Goal: Task Accomplishment & Management: Manage account settings

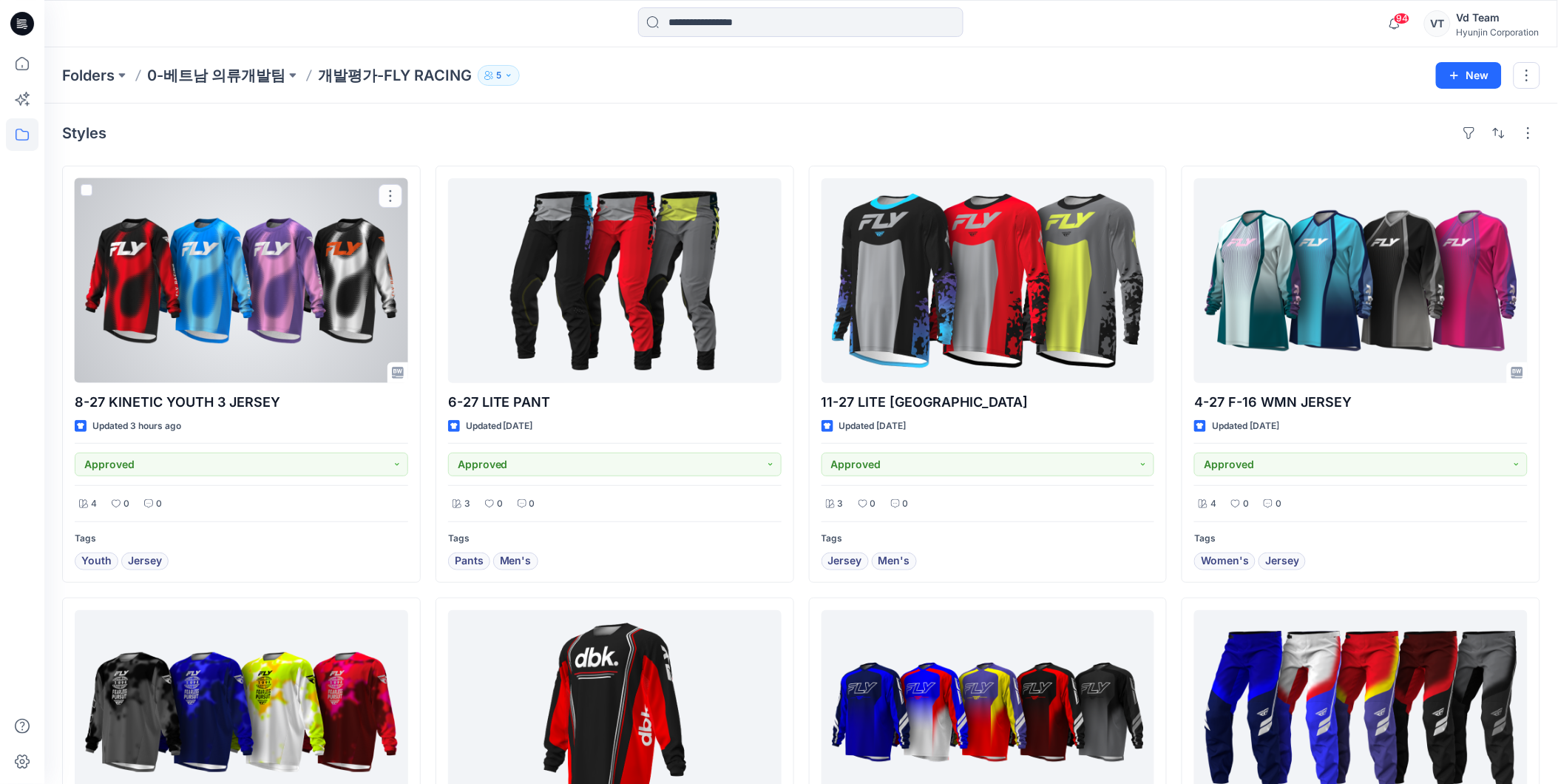
drag, startPoint x: 85, startPoint y: 180, endPoint x: 89, endPoint y: 190, distance: 10.8
click at [85, 190] on span at bounding box center [87, 190] width 12 height 12
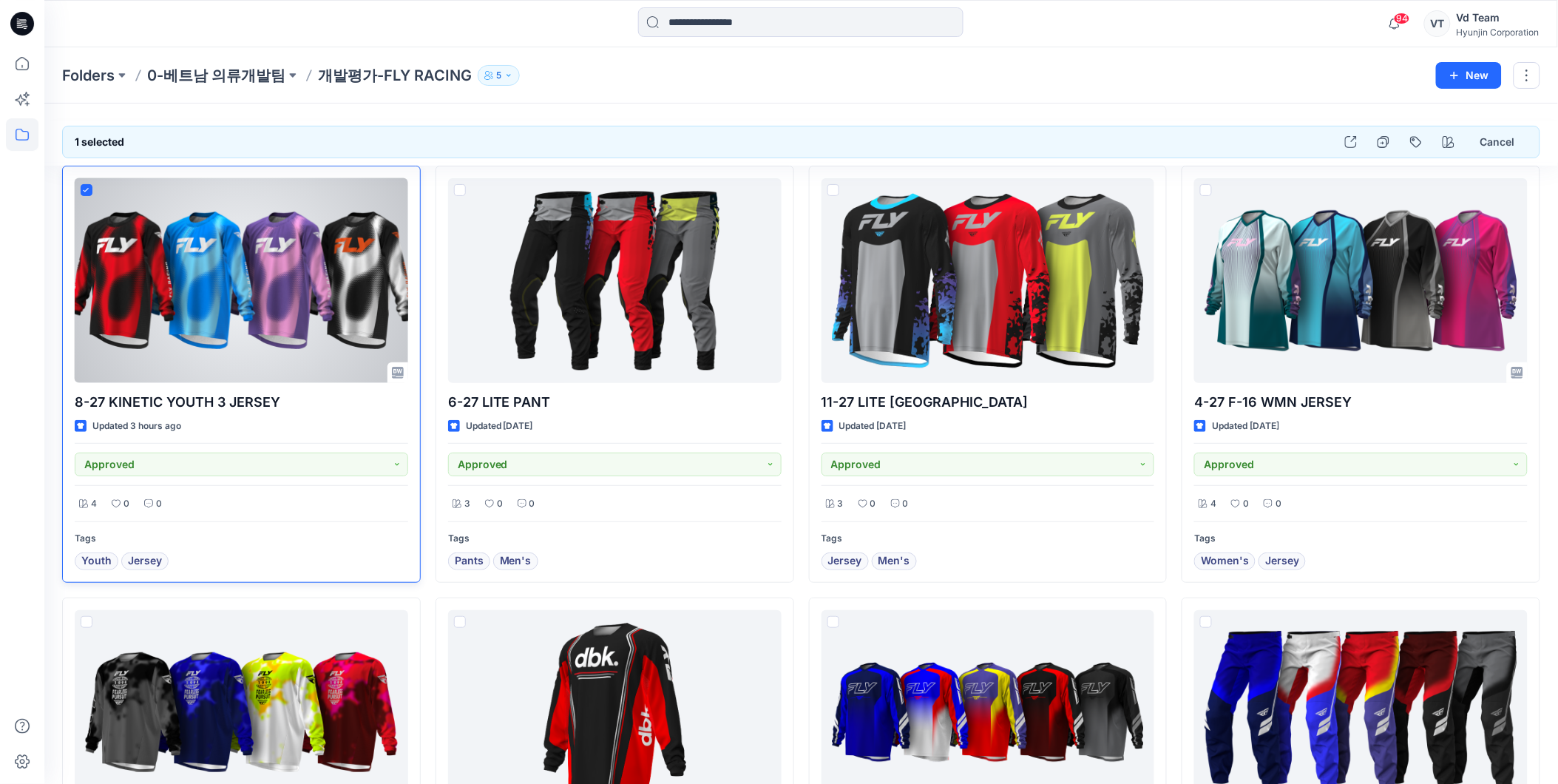
drag, startPoint x: 284, startPoint y: 402, endPoint x: 343, endPoint y: 386, distance: 61.1
click at [100, 403] on p "8-27 KINETIC YOUTH 3 JERSEY" at bounding box center [242, 402] width 334 height 21
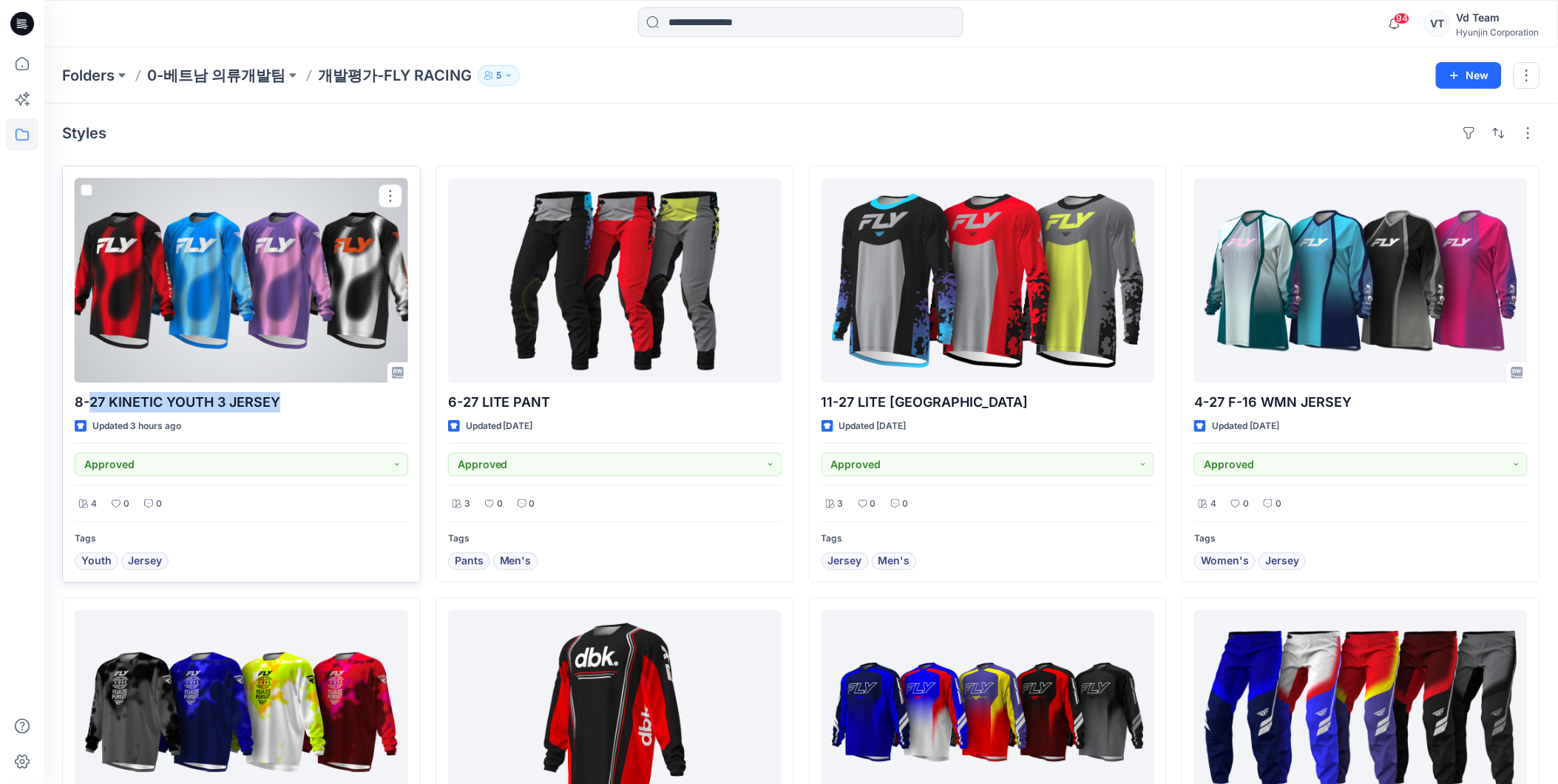
drag, startPoint x: 293, startPoint y: 405, endPoint x: 91, endPoint y: 405, distance: 202.0
click at [91, 405] on p "8-27 KINETIC YOUTH 3 JERSEY" at bounding box center [242, 402] width 334 height 21
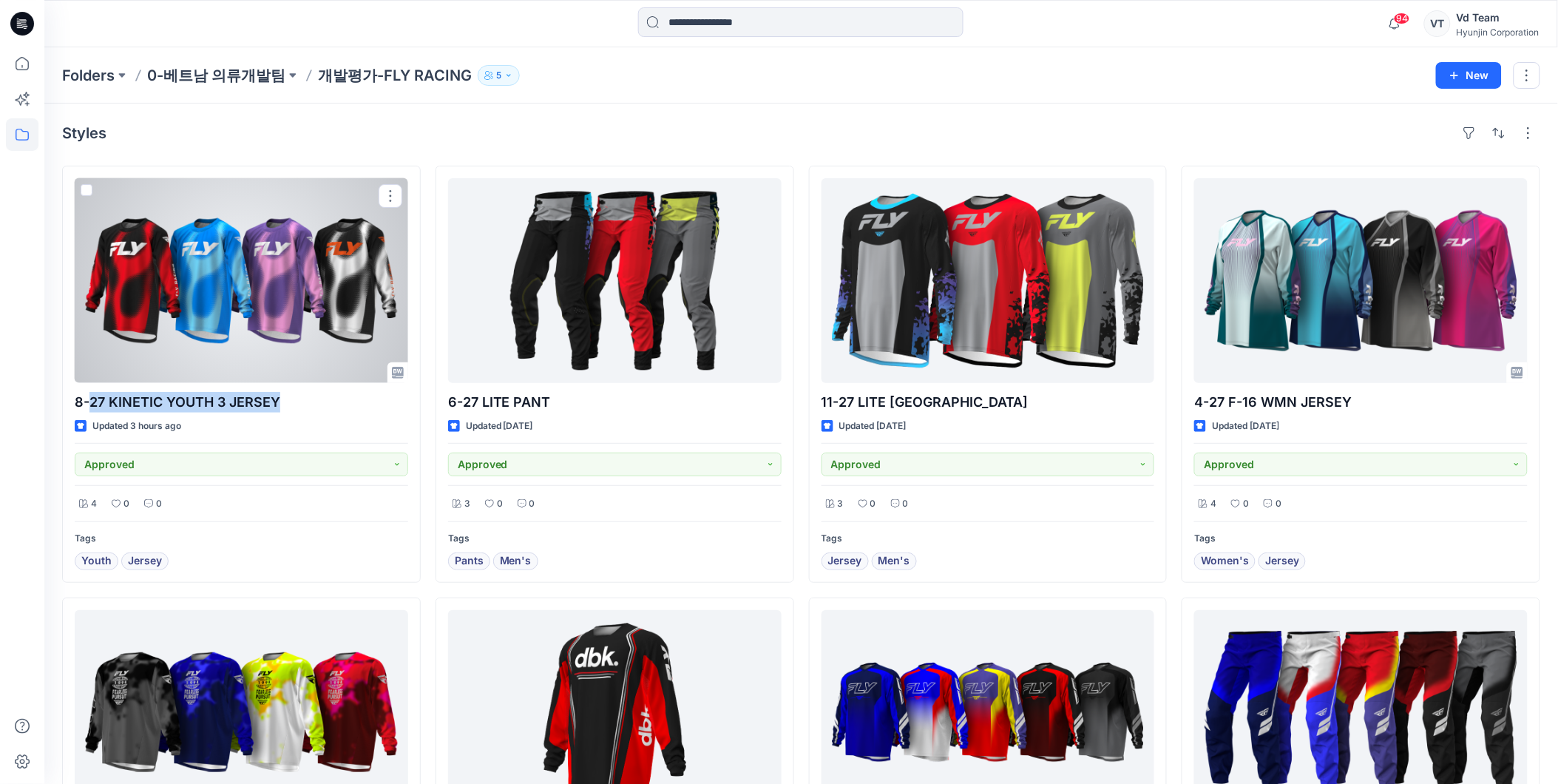
copy p "27 KINETIC YOUTH 3 JERSEY"
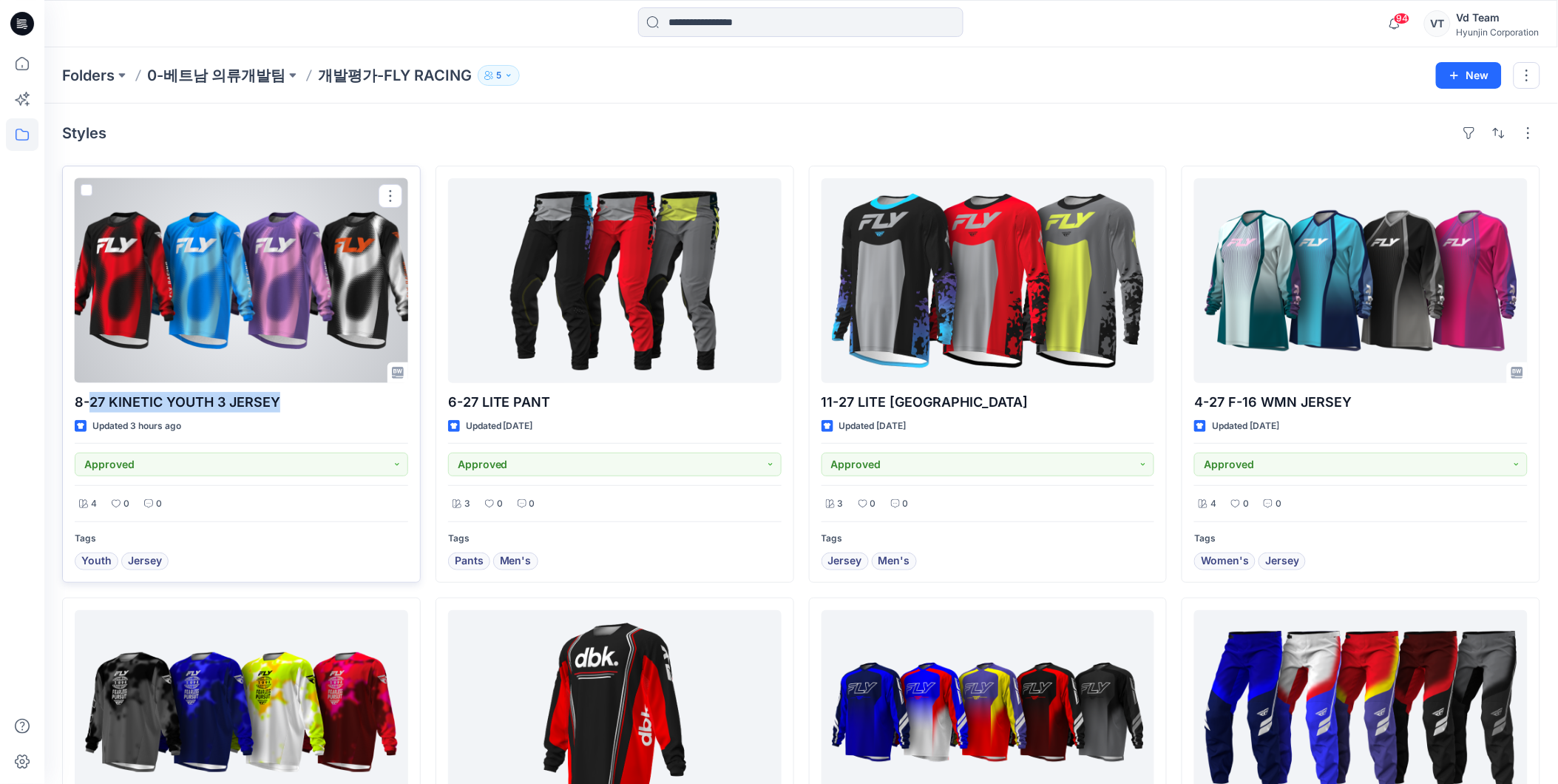
click at [85, 189] on span at bounding box center [87, 190] width 12 height 12
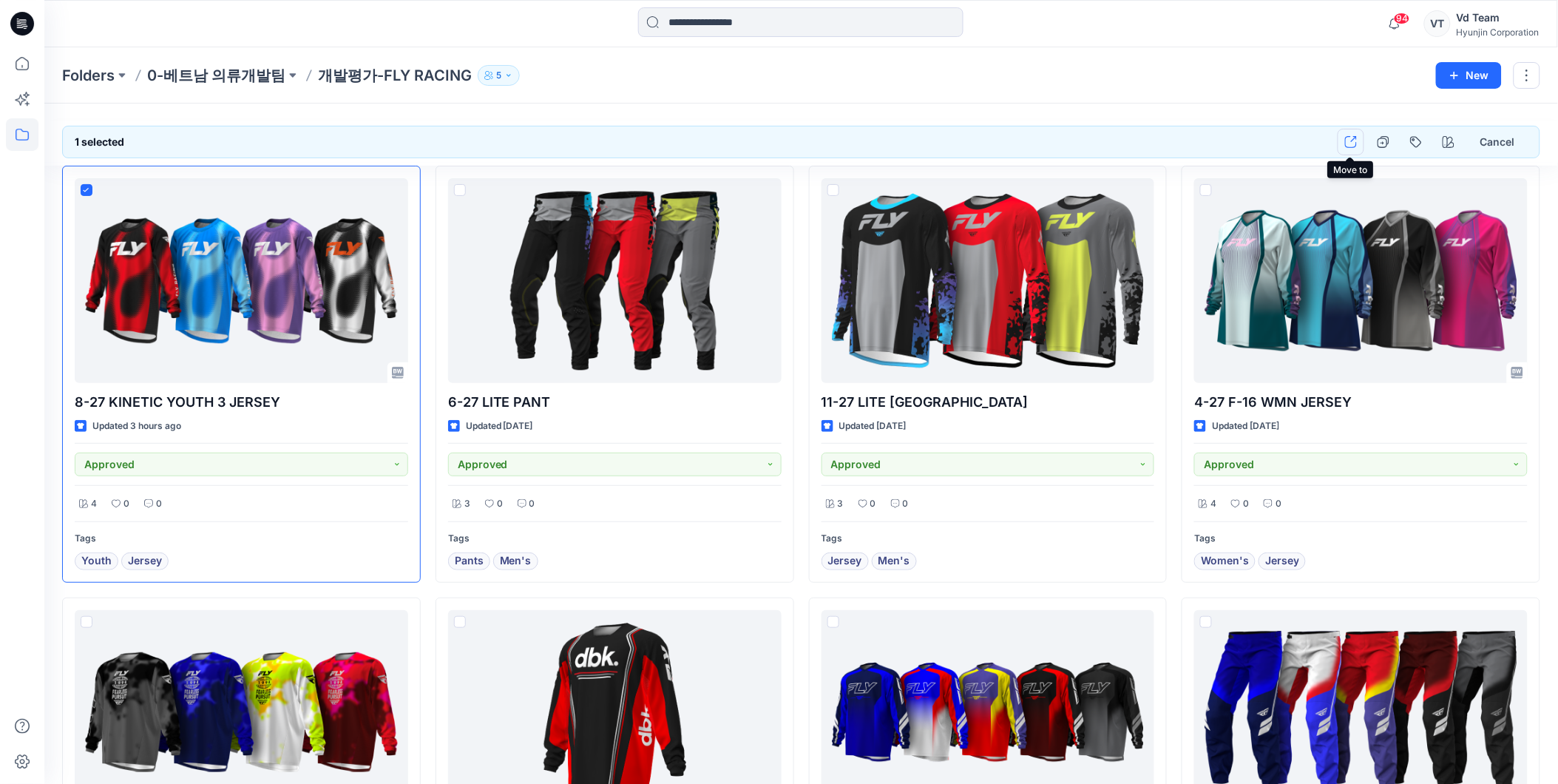
click at [1354, 141] on icon "button" at bounding box center [1351, 142] width 12 height 12
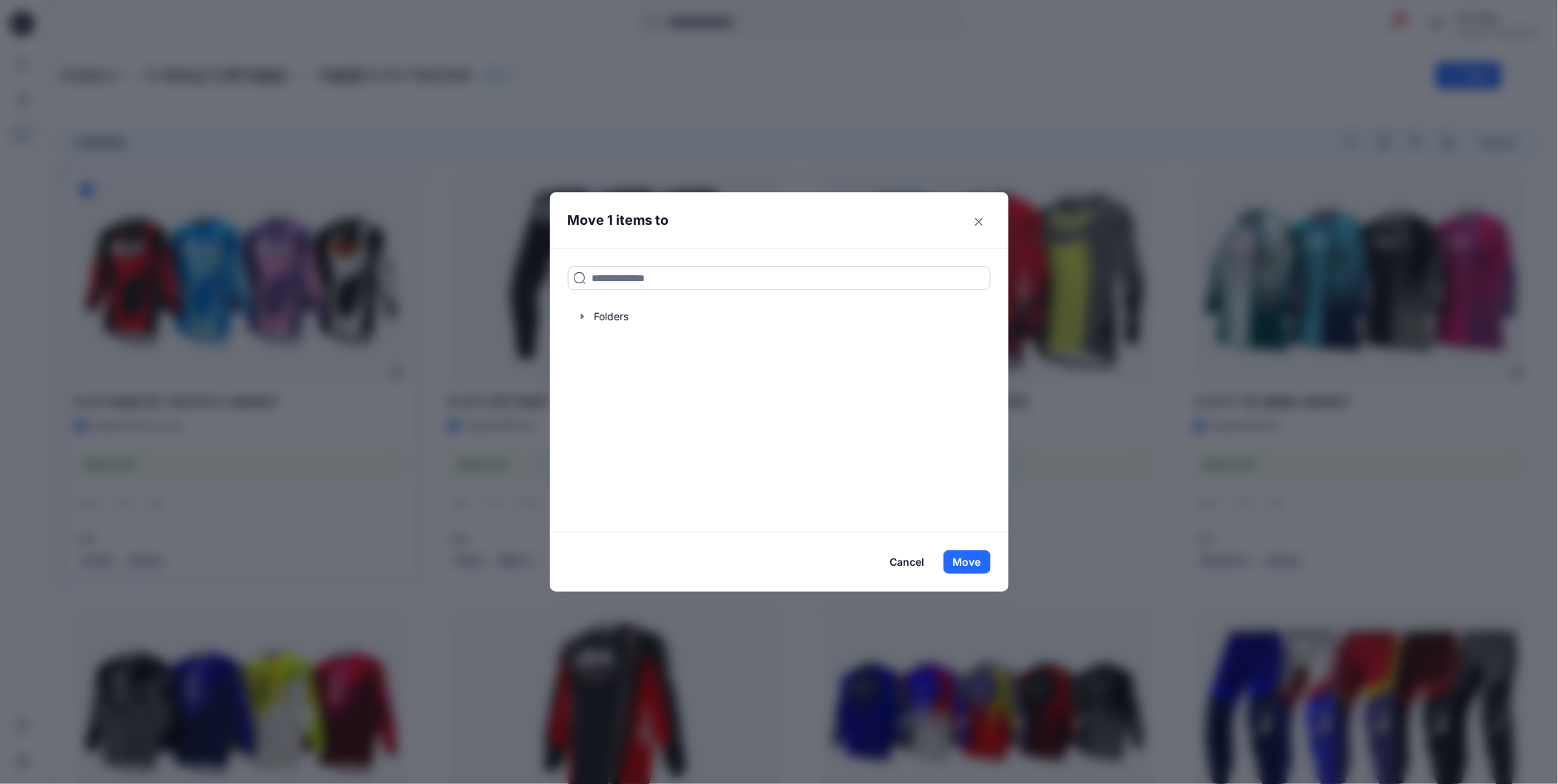
click at [715, 283] on input at bounding box center [779, 278] width 423 height 24
paste input "**********"
type input "**********"
click at [741, 328] on p "영업팀리뷰 FLY27 의류" at bounding box center [715, 327] width 94 height 16
click at [971, 556] on button "Move" at bounding box center [967, 562] width 47 height 24
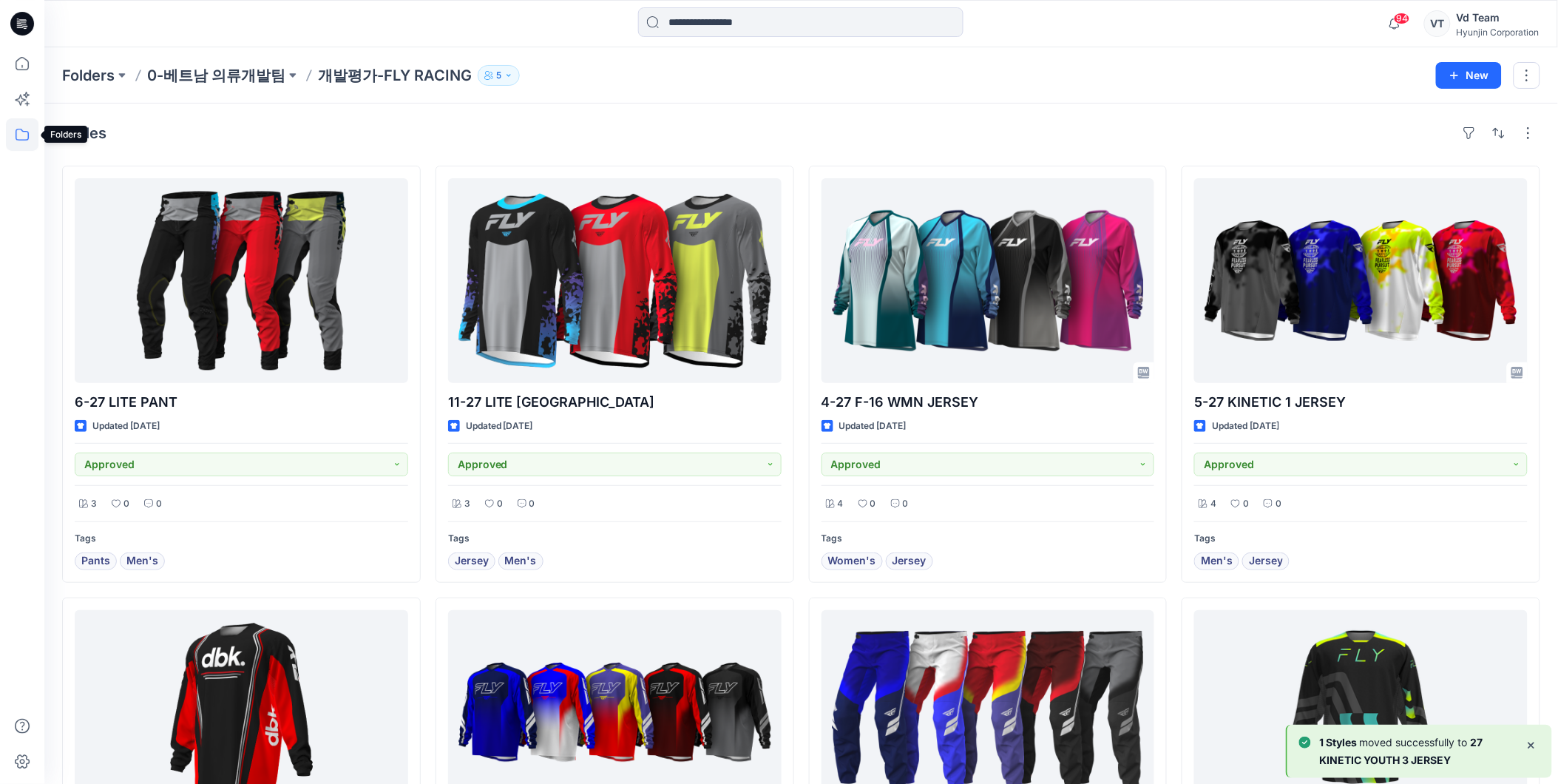
click at [20, 135] on icon at bounding box center [22, 134] width 32 height 32
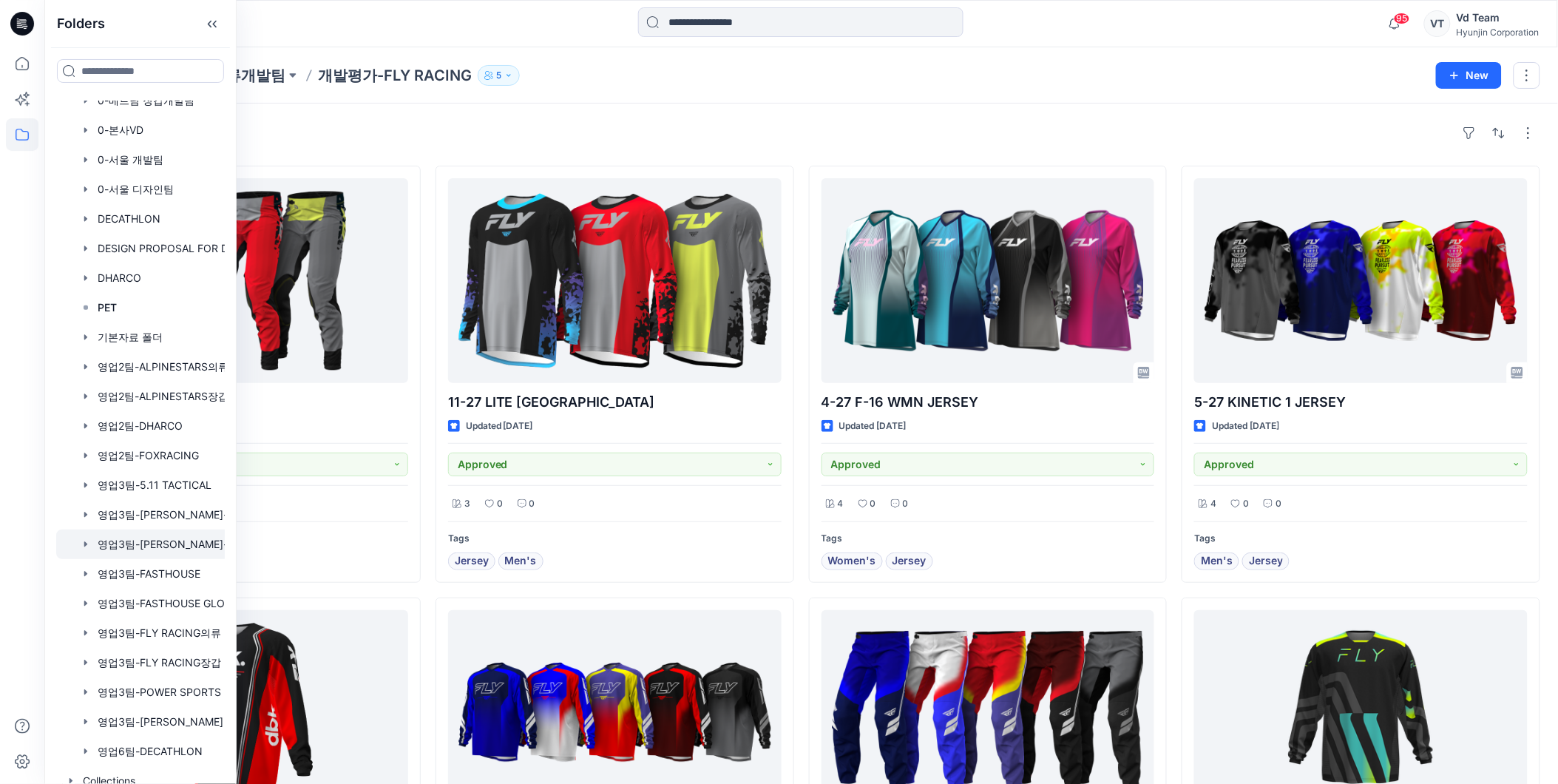
scroll to position [323, 0]
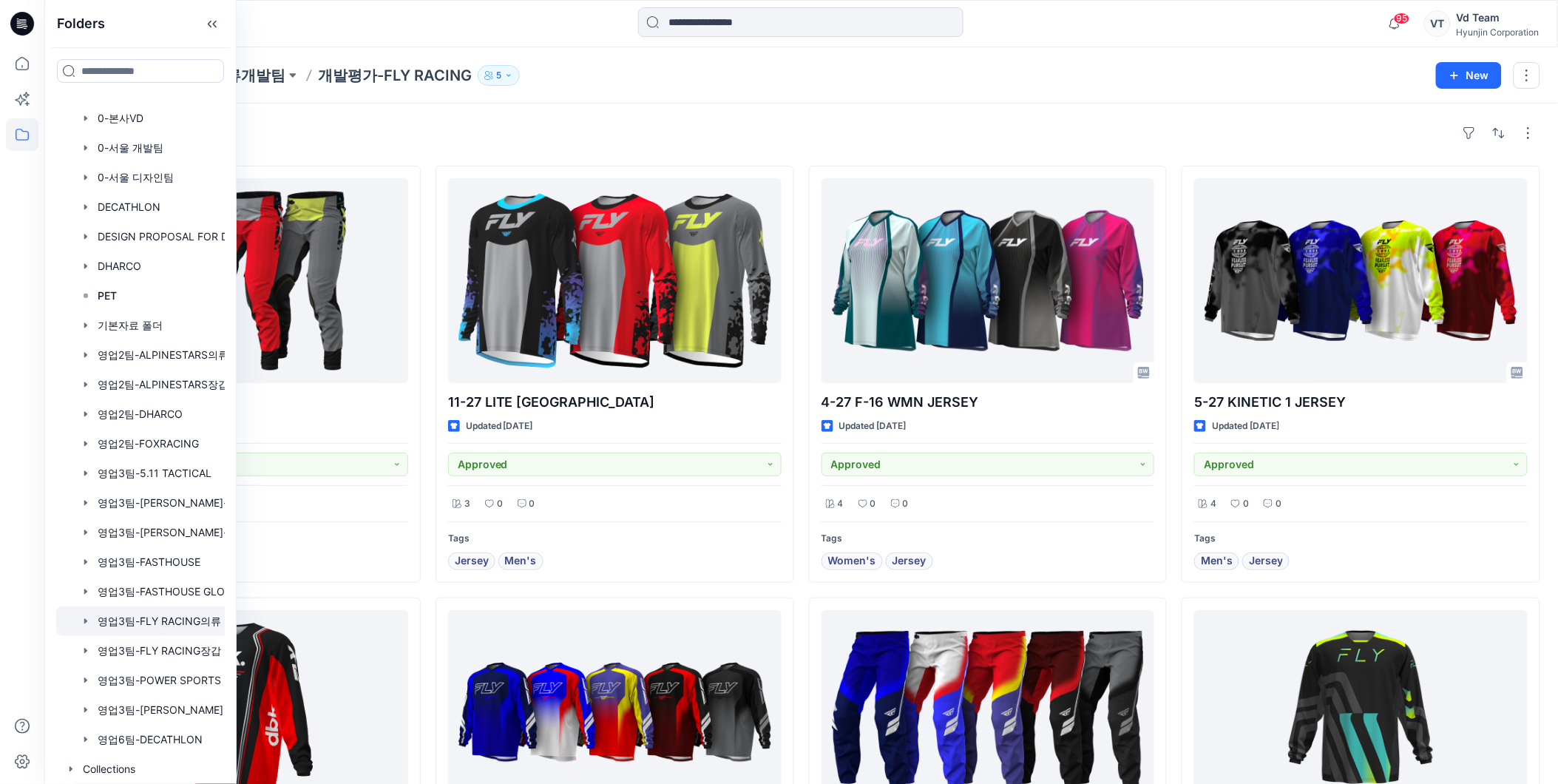
click at [141, 625] on div at bounding box center [159, 621] width 207 height 30
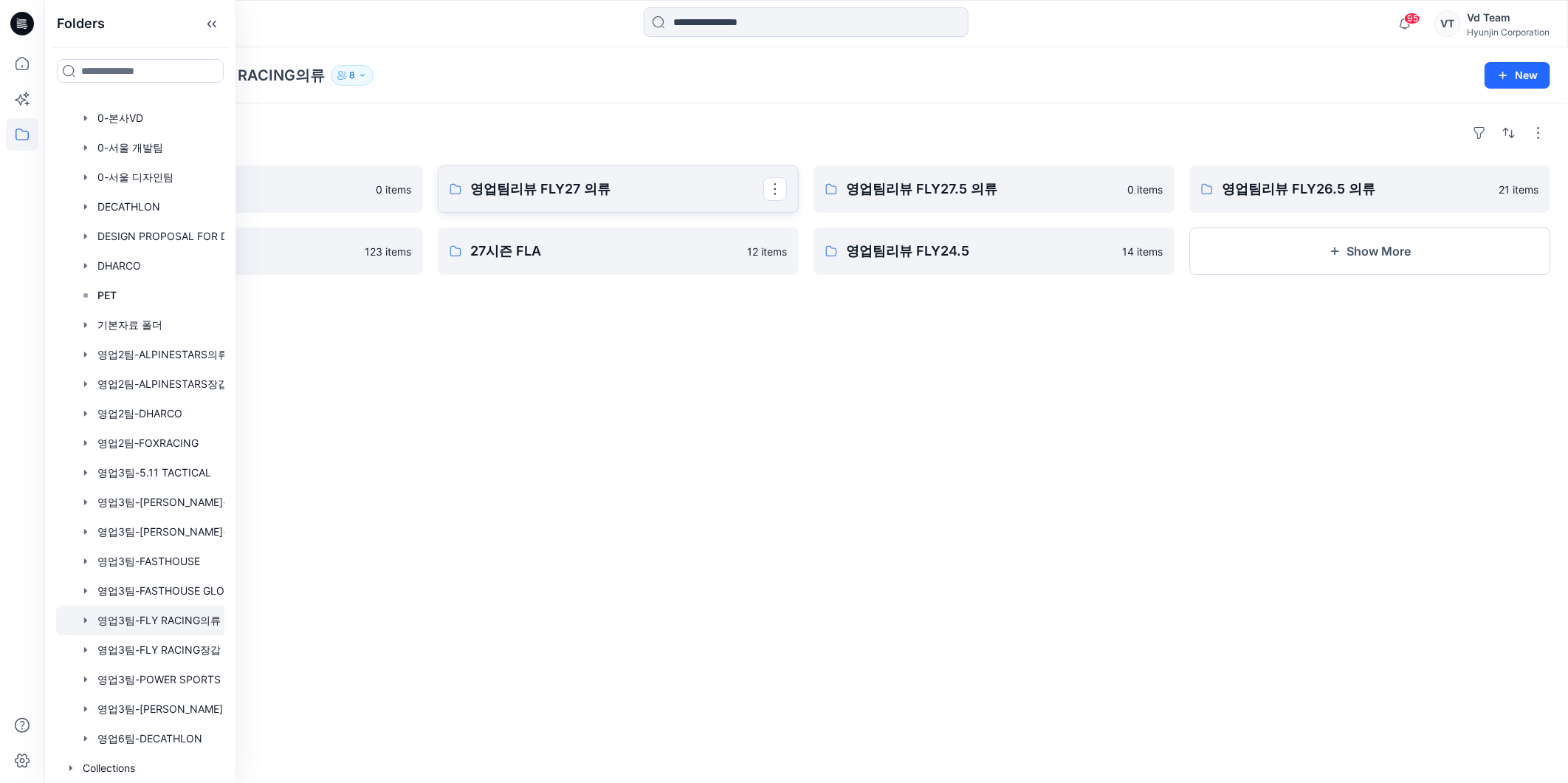
click at [614, 185] on p "영업팀리뷰 FLY27 의류" at bounding box center [617, 189] width 293 height 21
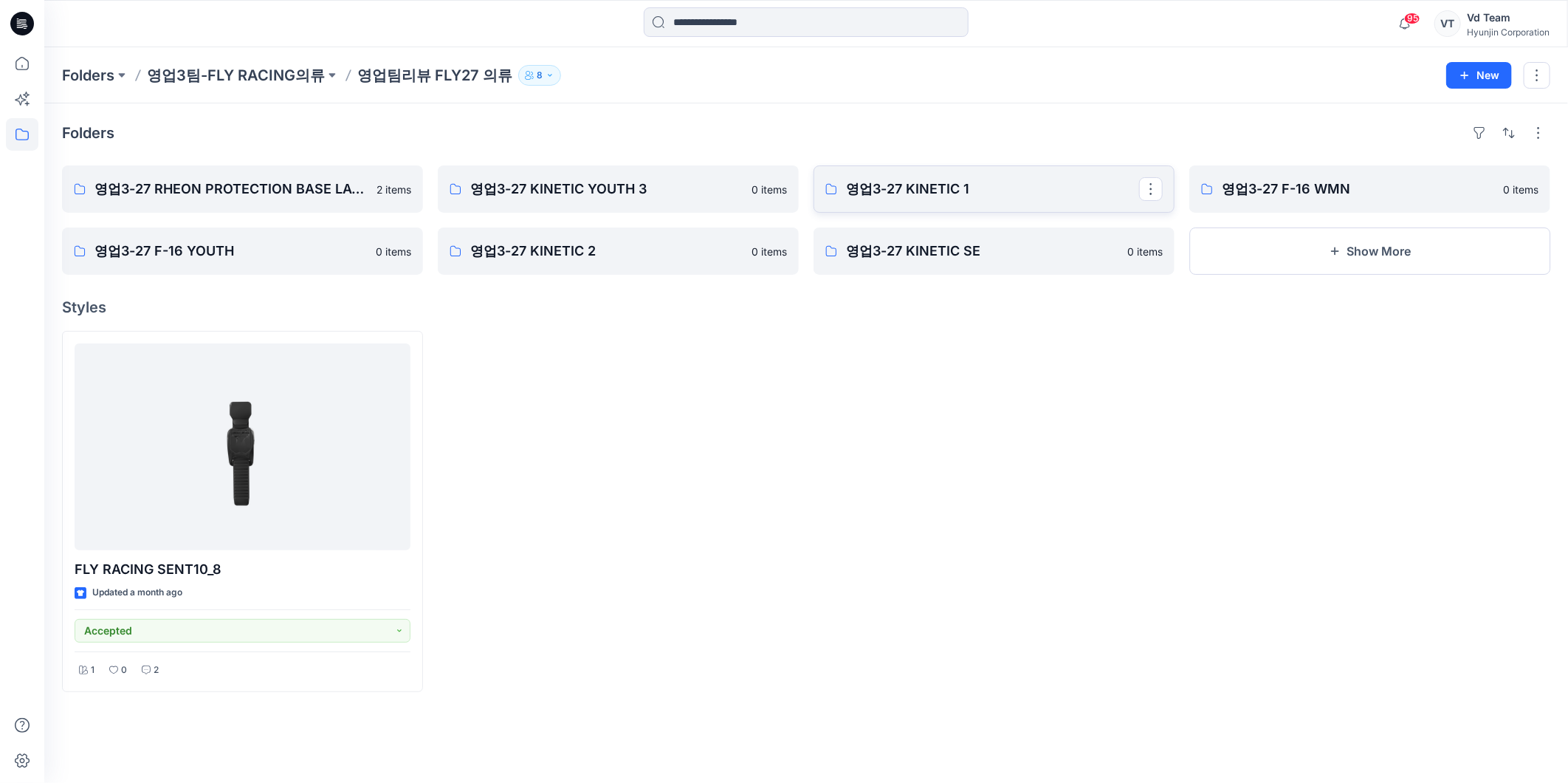
click at [953, 191] on p "영업3-27 KINETIC 1" at bounding box center [993, 189] width 293 height 21
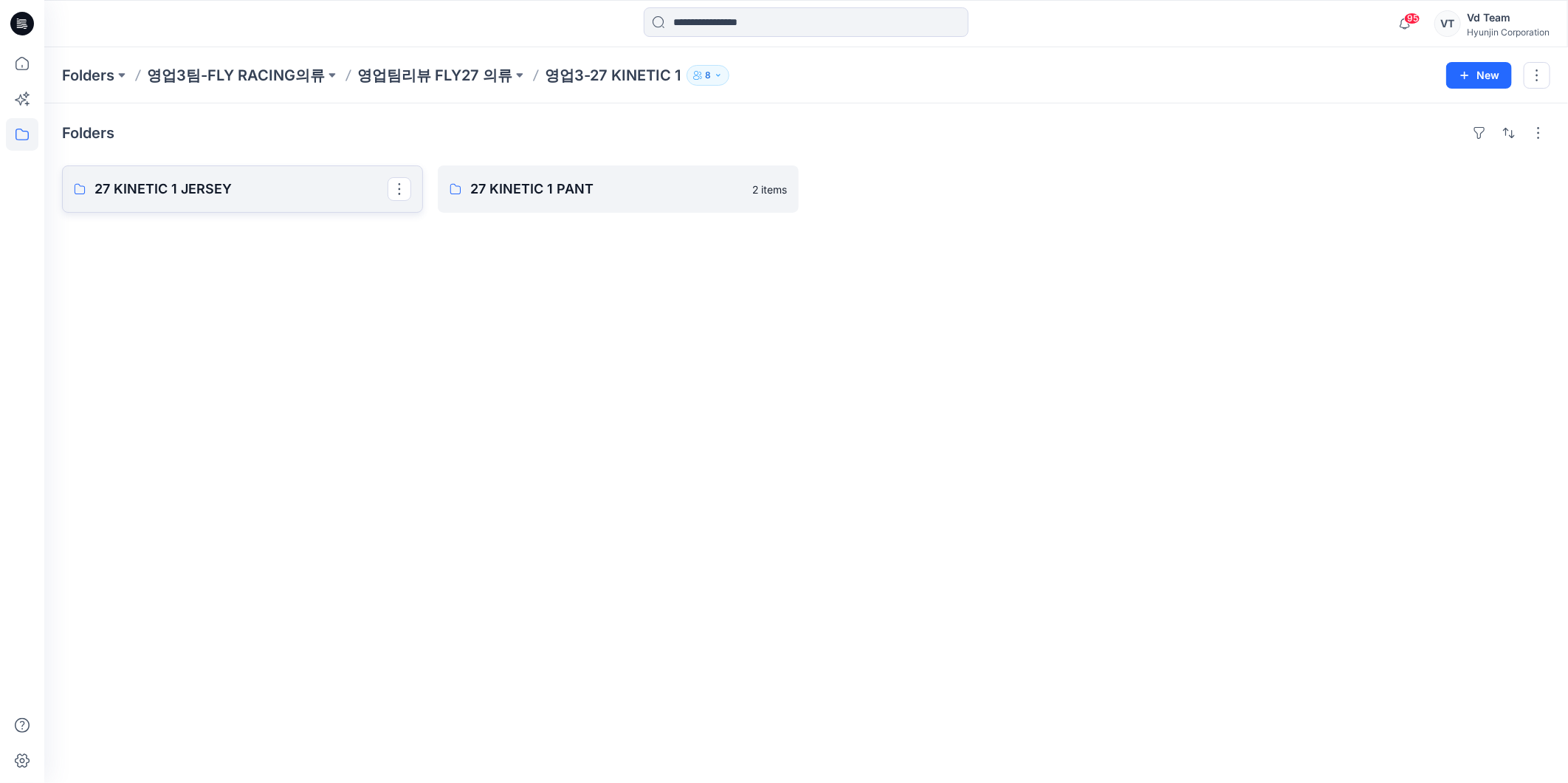
click at [258, 196] on p "27 KINETIC 1 JERSEY" at bounding box center [241, 189] width 293 height 21
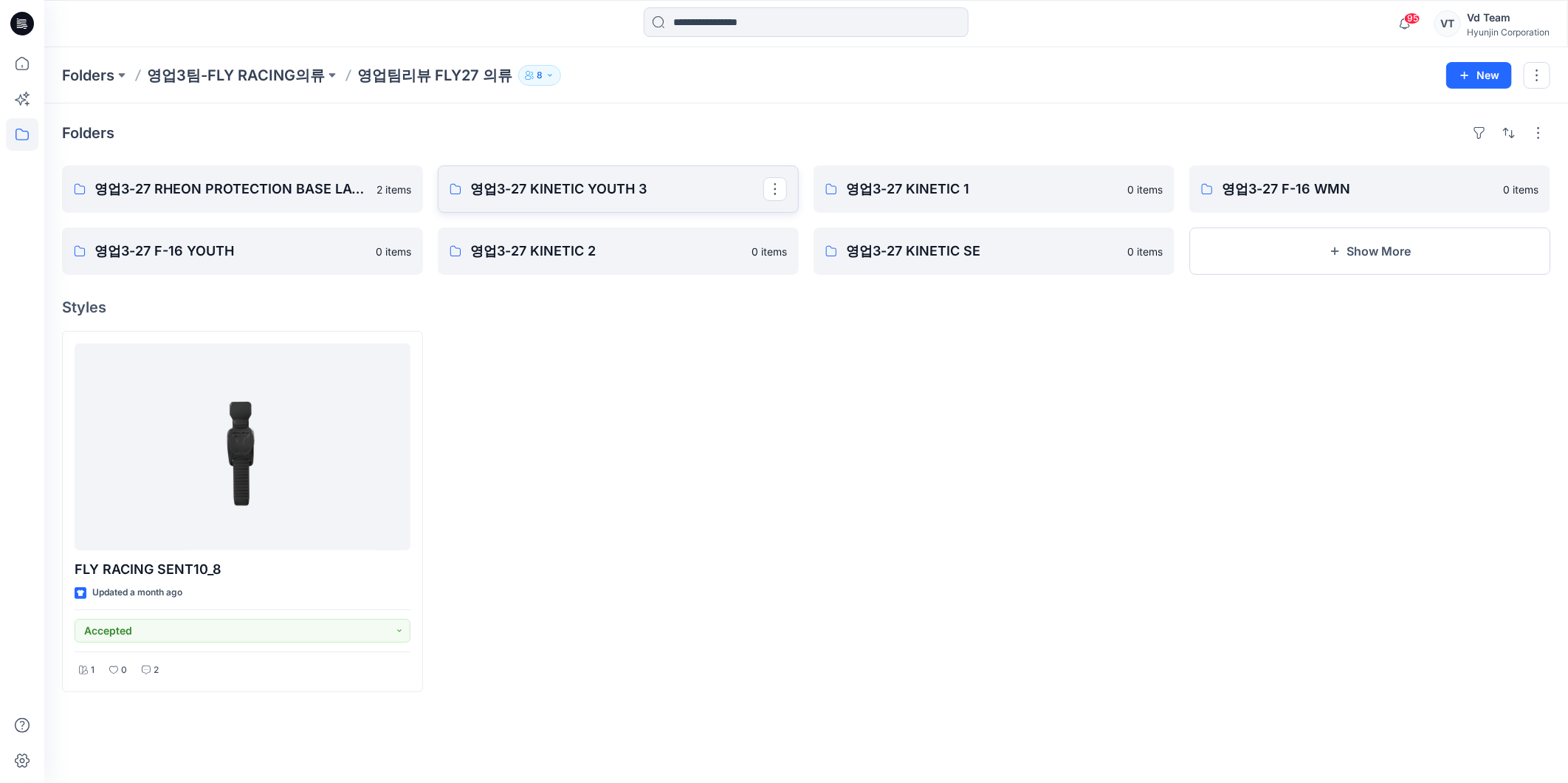
click at [546, 180] on p "영업3-27 KINETIC YOUTH 3" at bounding box center [617, 189] width 293 height 21
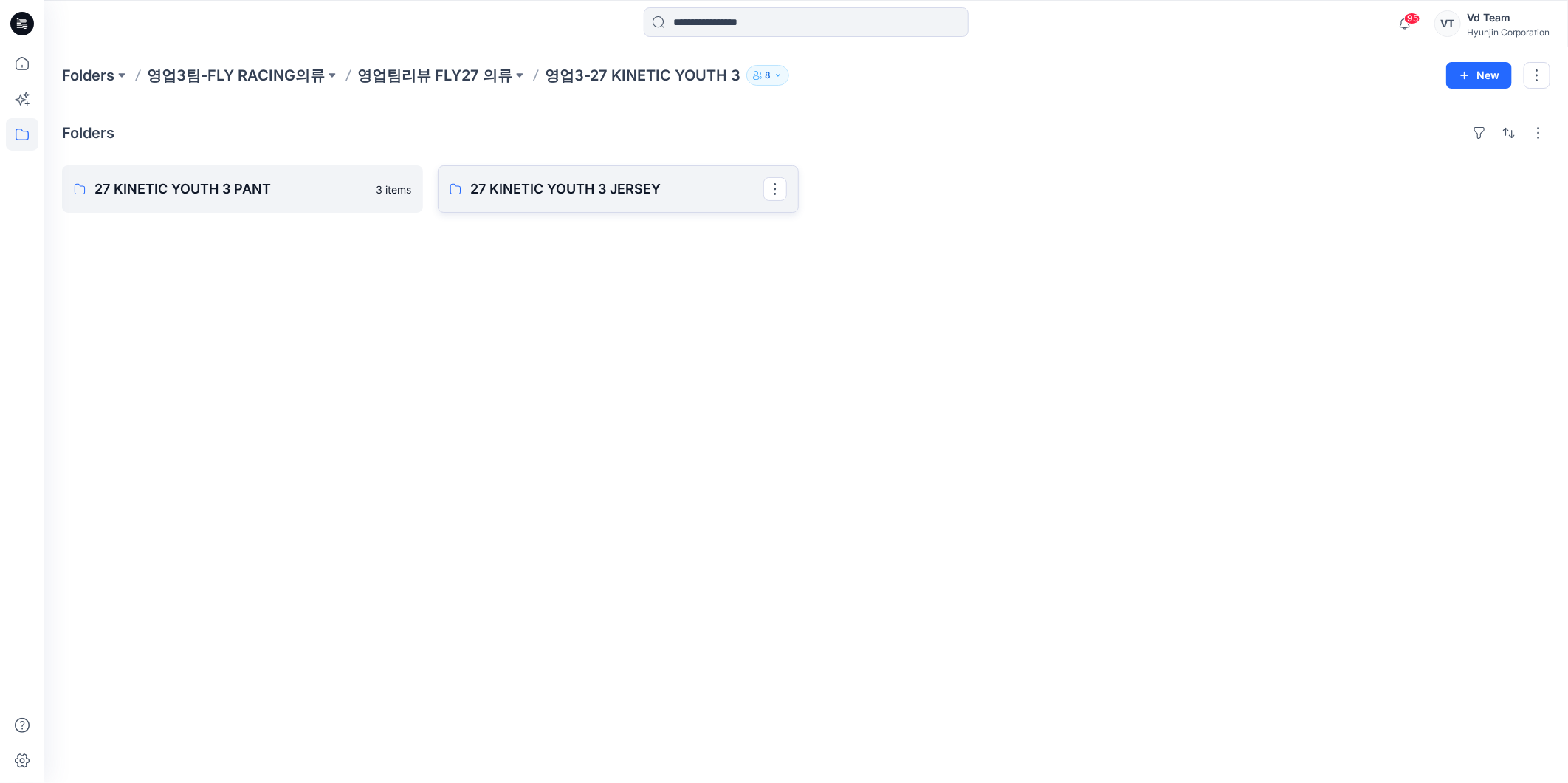
click at [557, 190] on p "27 KINETIC YOUTH 3 JERSEY" at bounding box center [617, 189] width 293 height 21
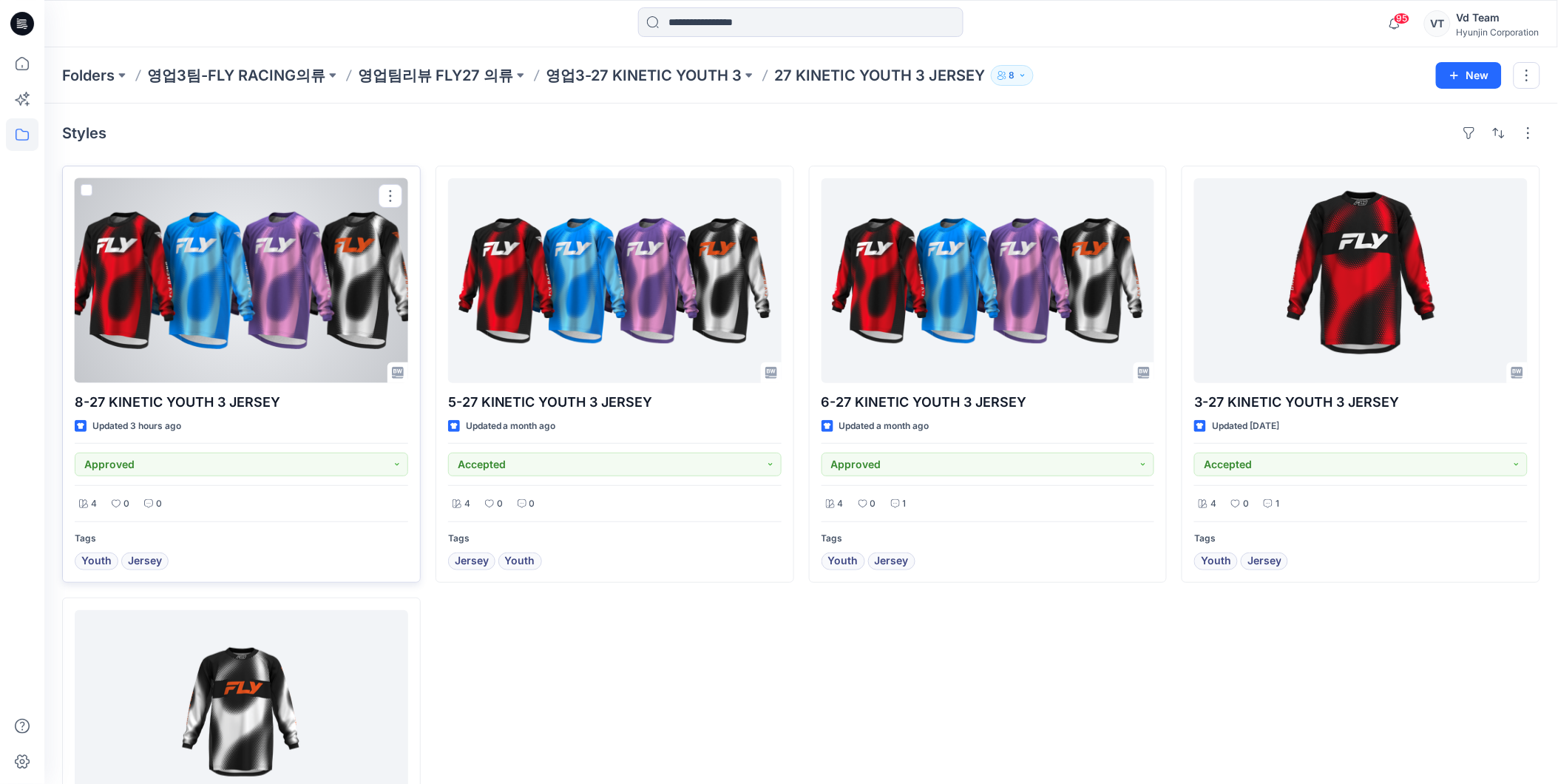
click at [290, 282] on div at bounding box center [242, 281] width 334 height 205
